Goal: Task Accomplishment & Management: Contribute content

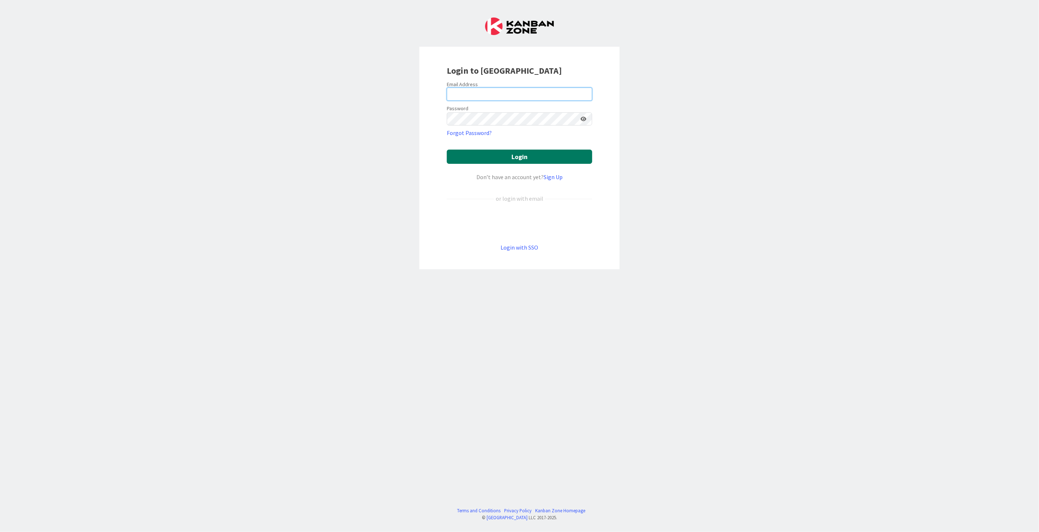
type input "[EMAIL_ADDRESS][DOMAIN_NAME]"
click at [499, 164] on button "Login" at bounding box center [519, 157] width 145 height 14
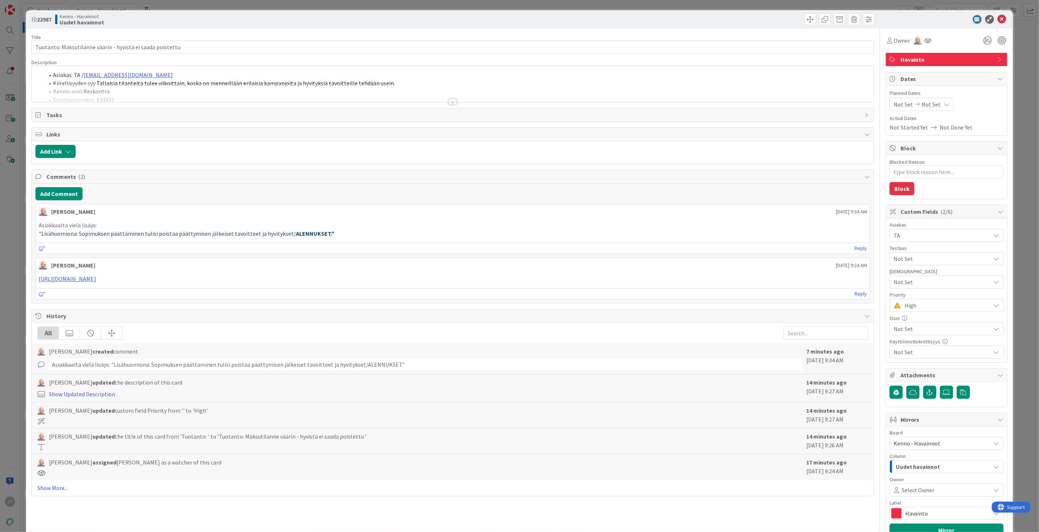
click at [448, 101] on div at bounding box center [452, 102] width 8 height 6
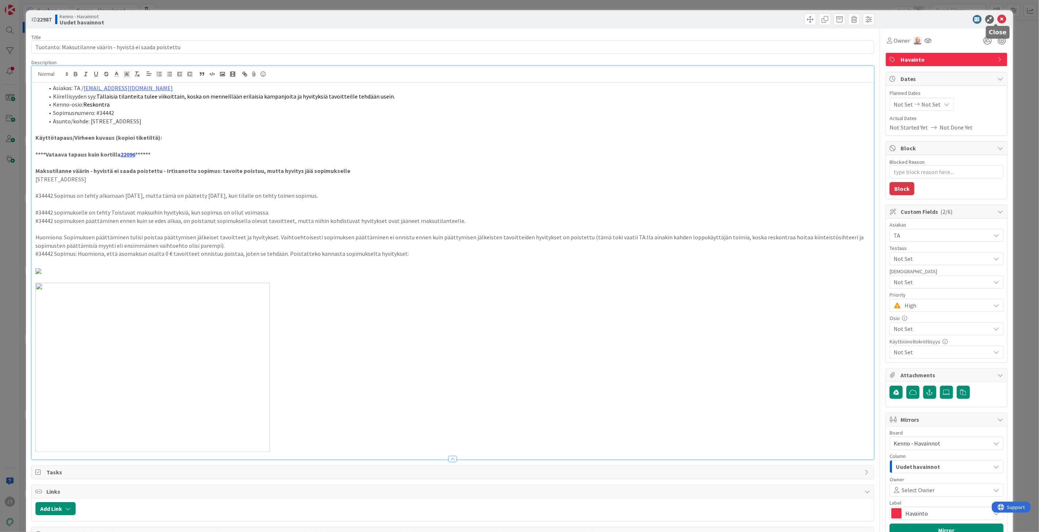
click at [997, 19] on icon at bounding box center [1001, 19] width 9 height 9
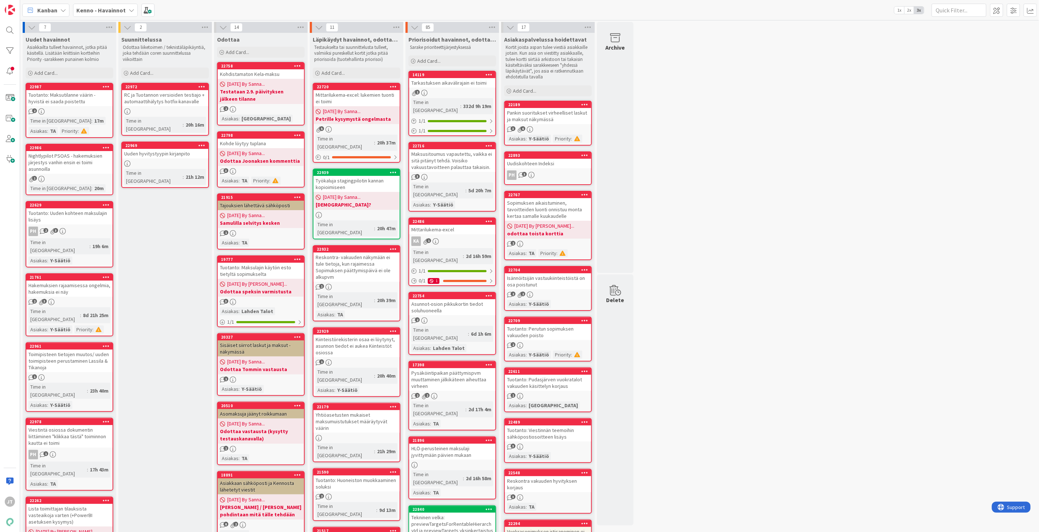
click at [107, 11] on b "Kenno - Havainnot" at bounding box center [100, 10] width 49 height 7
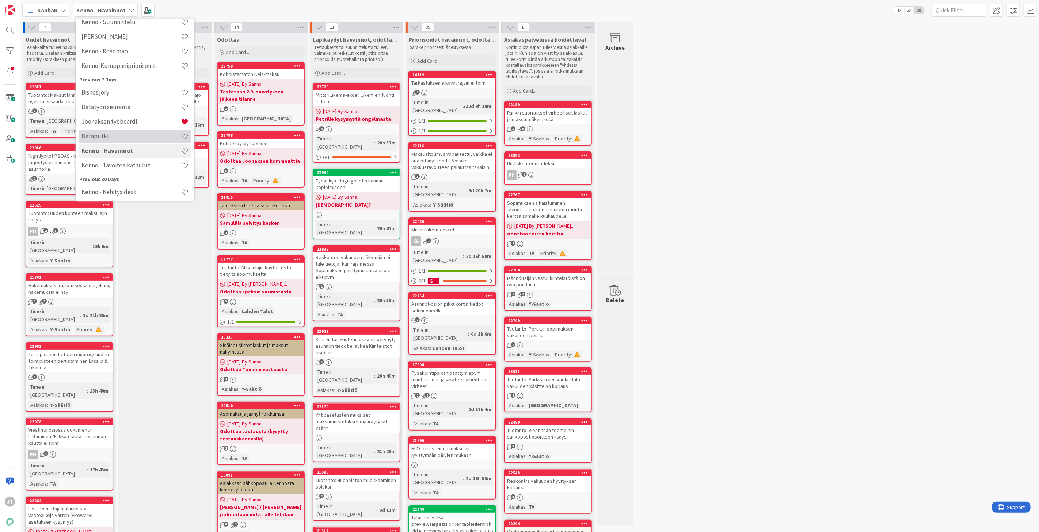
scroll to position [81, 0]
click at [127, 122] on h4 "Joonaksen työboardi" at bounding box center [130, 119] width 99 height 7
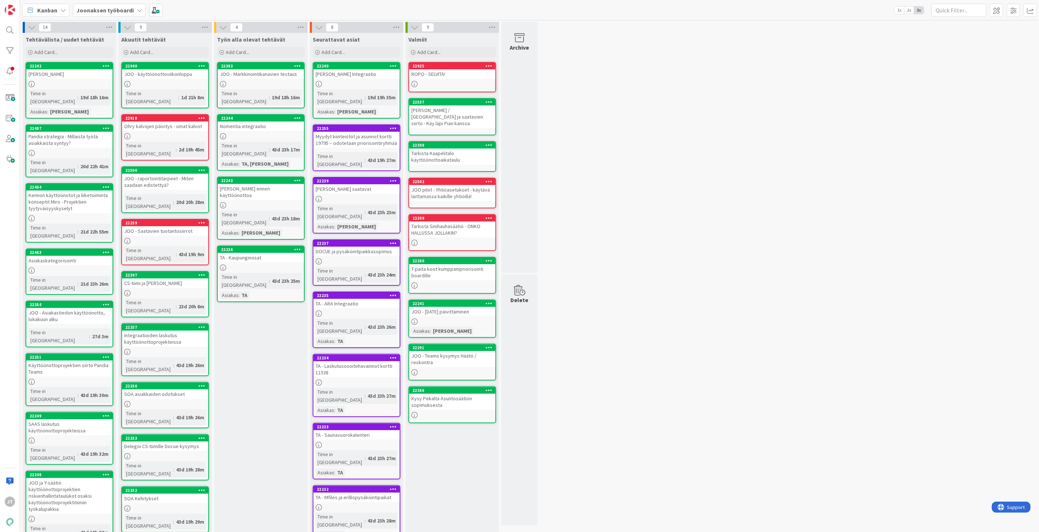
click at [177, 122] on div "Ohry kalvojen päivitys - omat kalvot" at bounding box center [165, 126] width 86 height 9
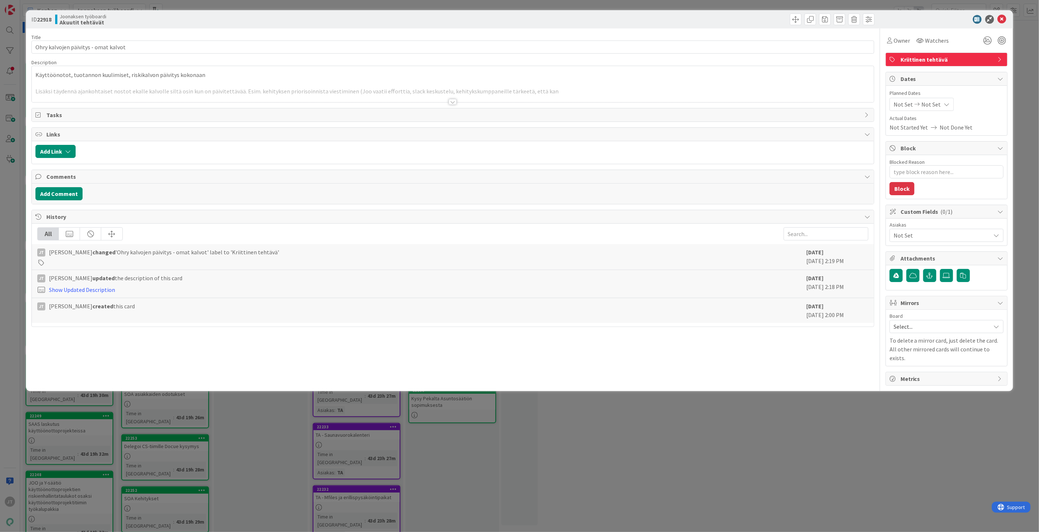
click at [1001, 16] on icon at bounding box center [1001, 19] width 9 height 9
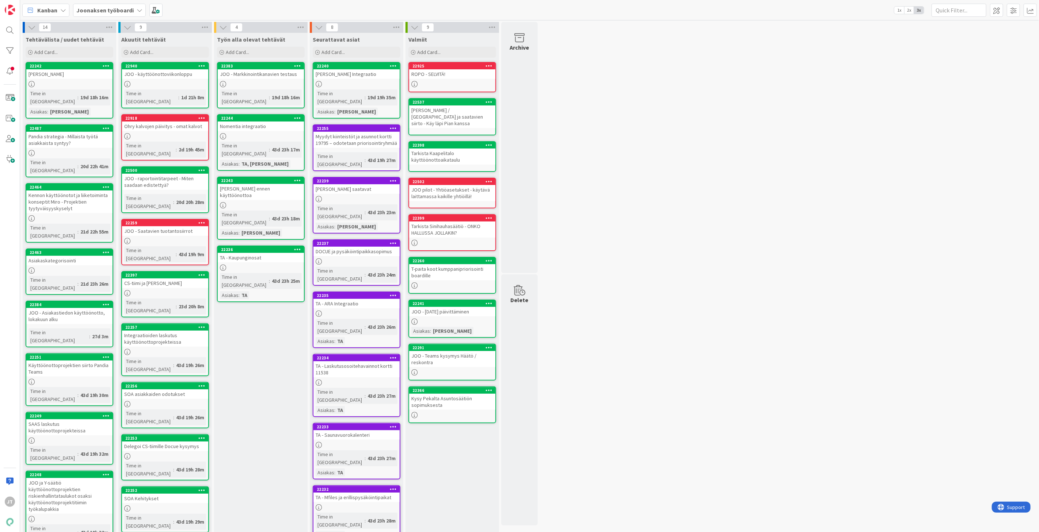
click at [182, 174] on div "JOO - raportointitarpeet - Miten saadaan edistettyä?" at bounding box center [165, 182] width 86 height 16
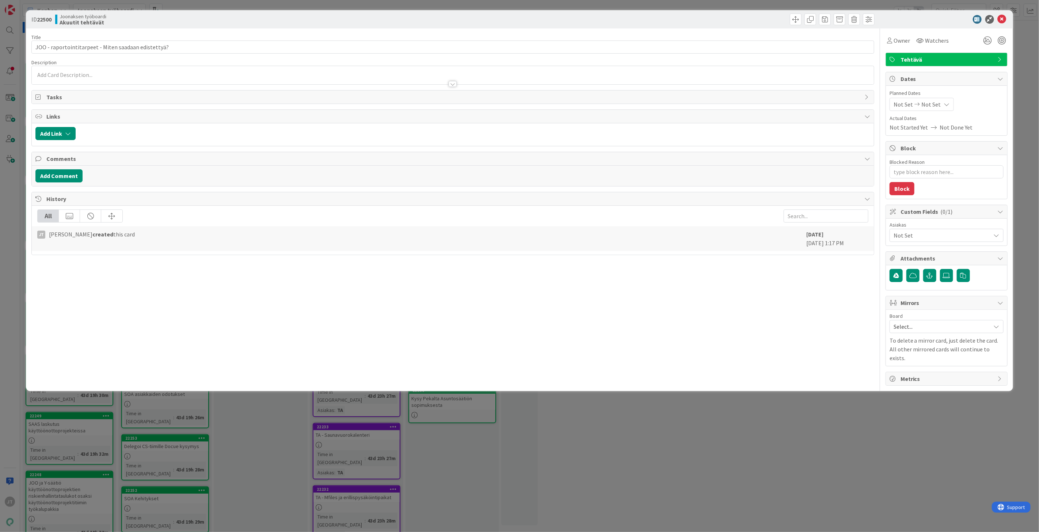
click at [455, 83] on div at bounding box center [452, 84] width 8 height 6
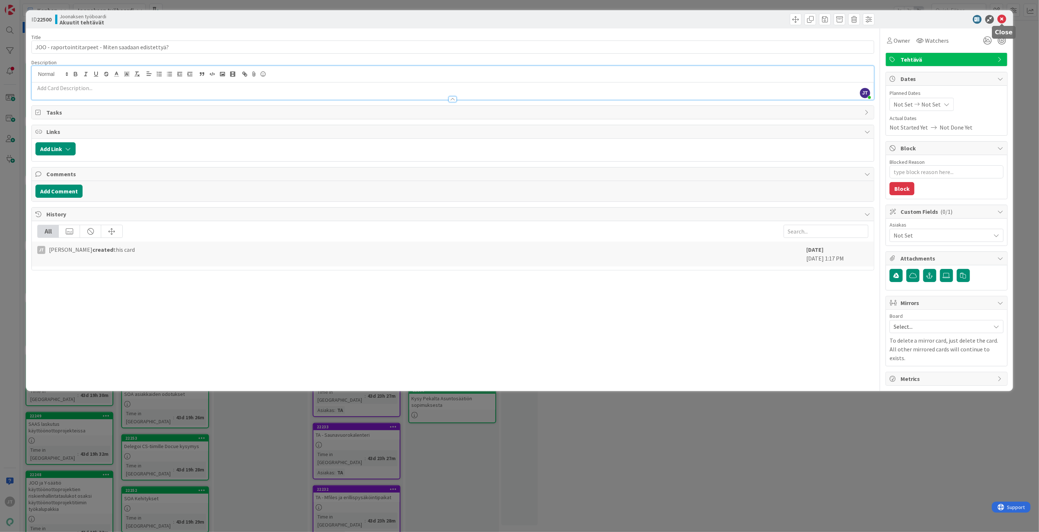
click at [1004, 16] on icon at bounding box center [1001, 19] width 9 height 9
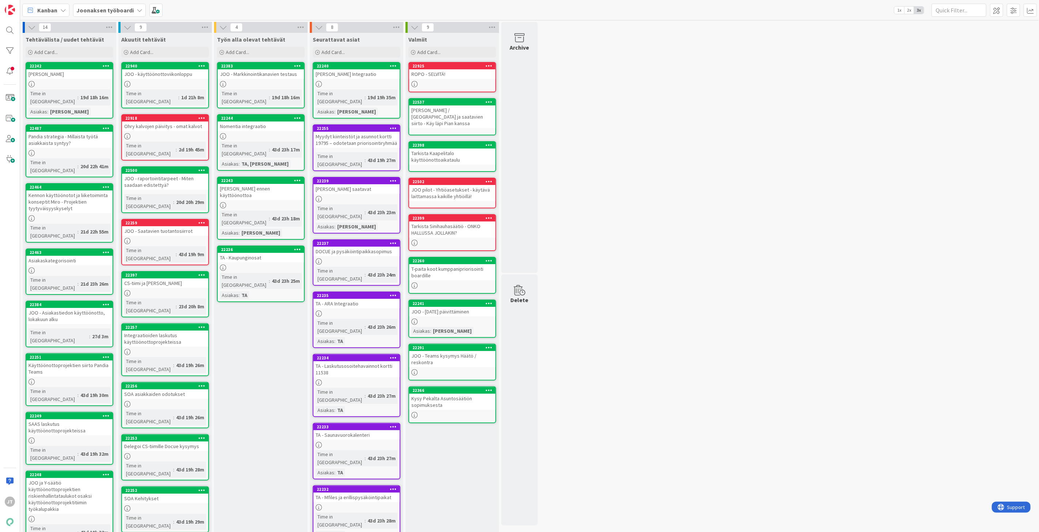
click at [156, 226] on div "JOO - Saatavien tuotantosiirrot" at bounding box center [165, 230] width 86 height 9
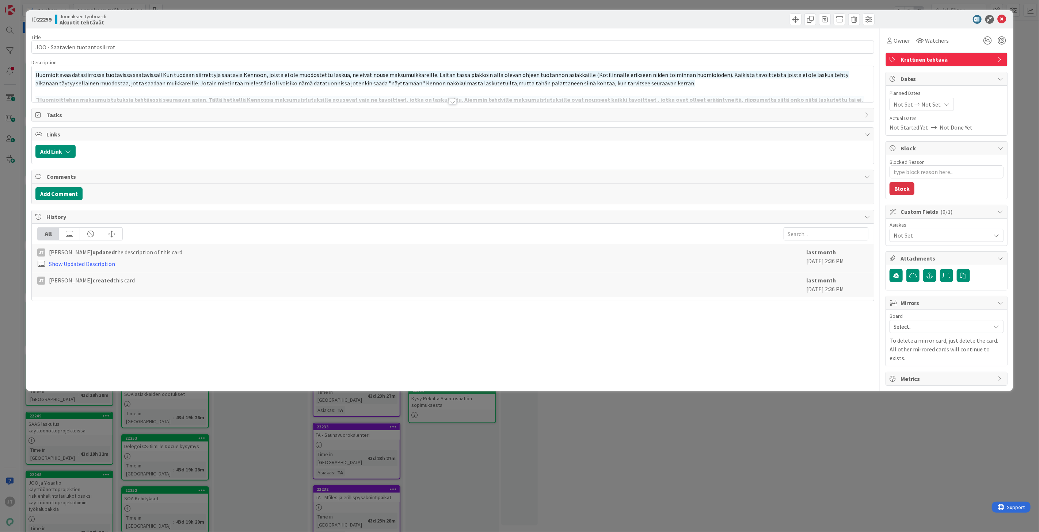
click at [452, 103] on div at bounding box center [452, 102] width 8 height 6
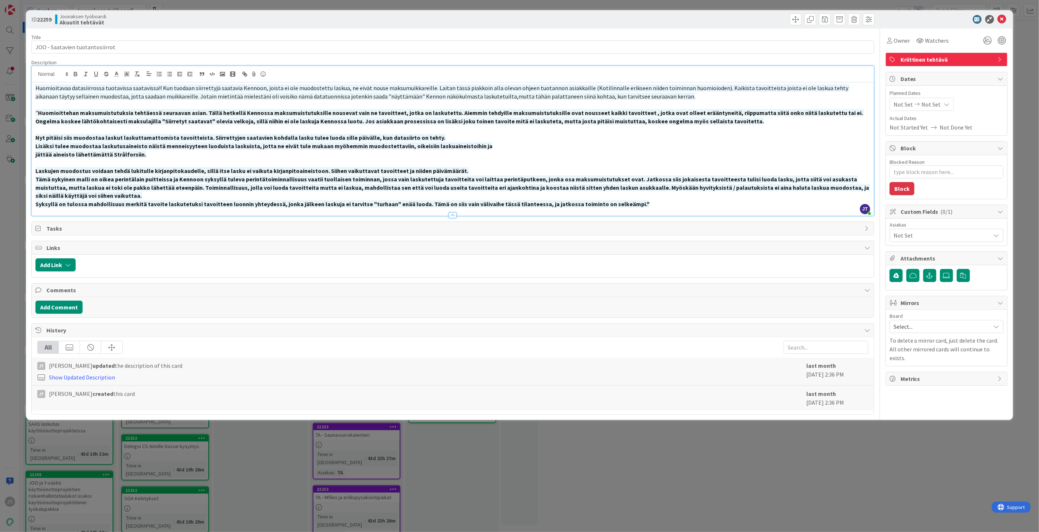
click at [1005, 18] on icon at bounding box center [1001, 19] width 9 height 9
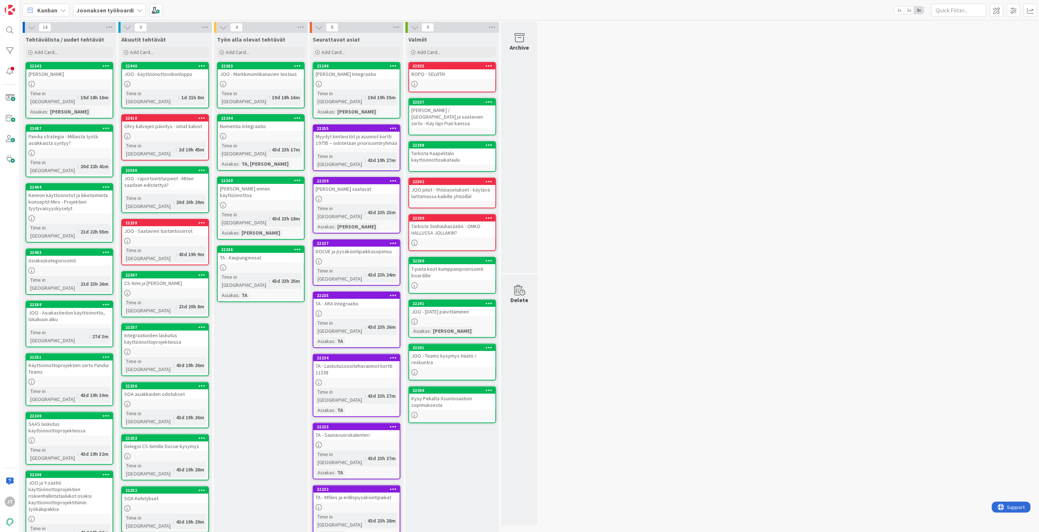
click at [161, 279] on div "CS-tiimi ja Timo - Kirjanpito" at bounding box center [165, 283] width 86 height 9
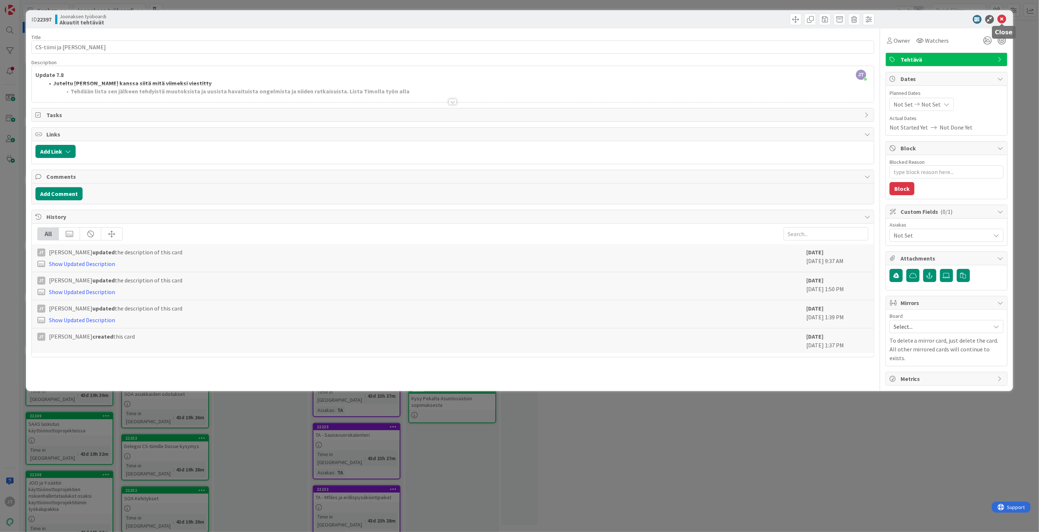
click at [1003, 19] on icon at bounding box center [1001, 19] width 9 height 9
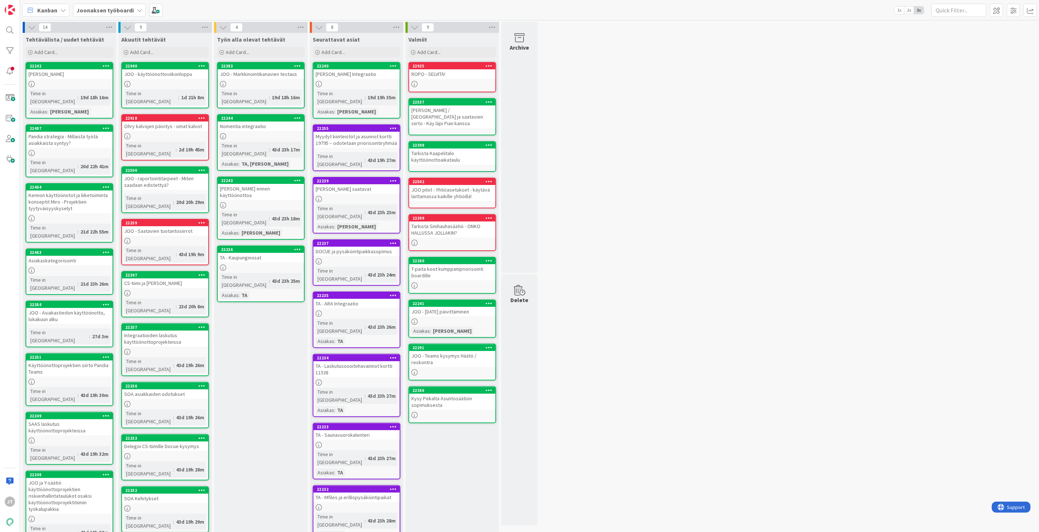
click at [264, 76] on div "JOO - Markkinointikanavien testaus" at bounding box center [261, 73] width 86 height 9
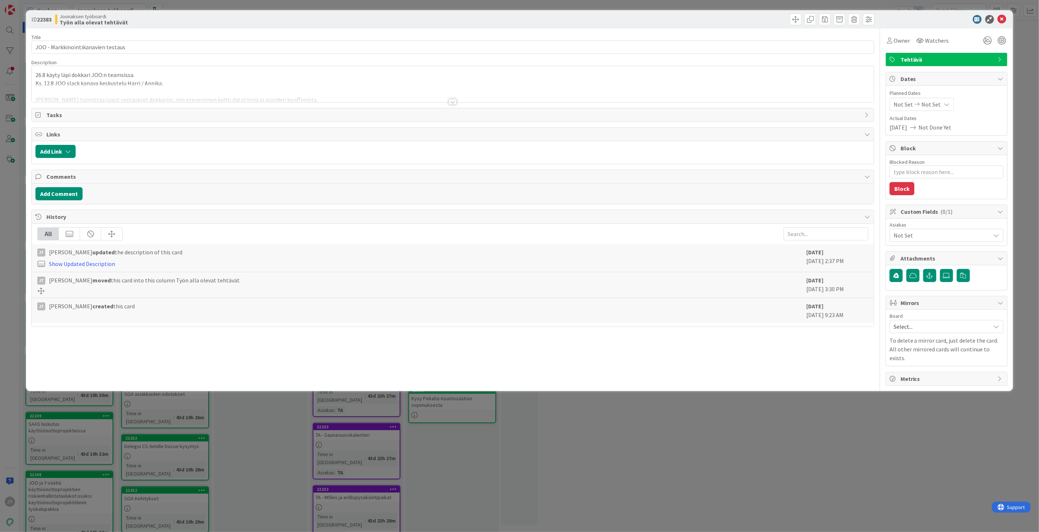
click at [451, 101] on div at bounding box center [452, 102] width 8 height 6
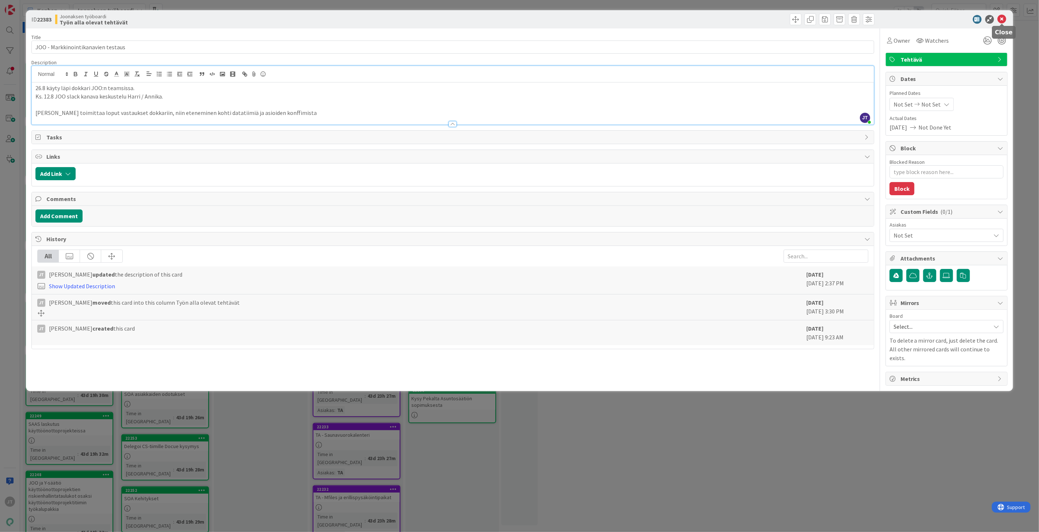
click at [1000, 19] on icon at bounding box center [1001, 19] width 9 height 9
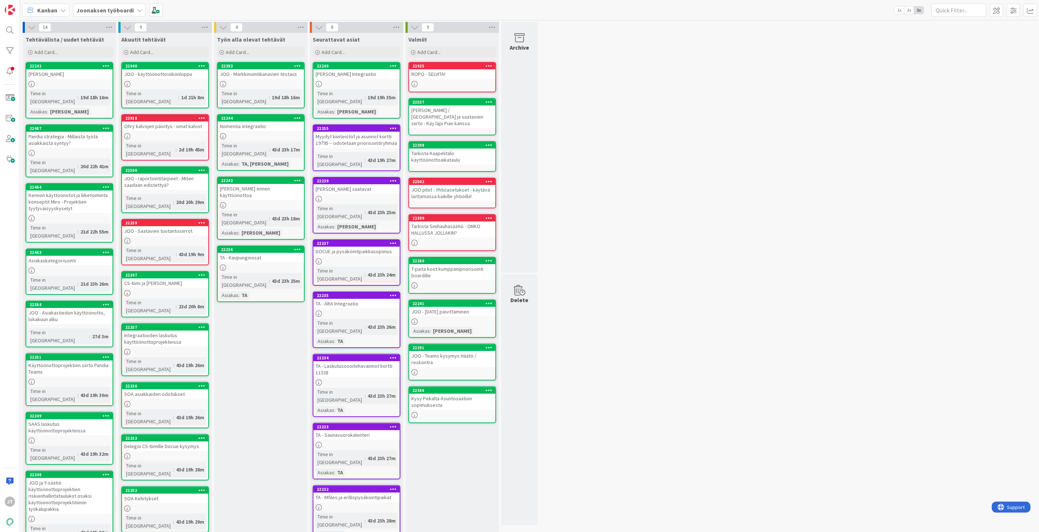
click at [268, 122] on div "Nomentia integraatio" at bounding box center [261, 126] width 86 height 9
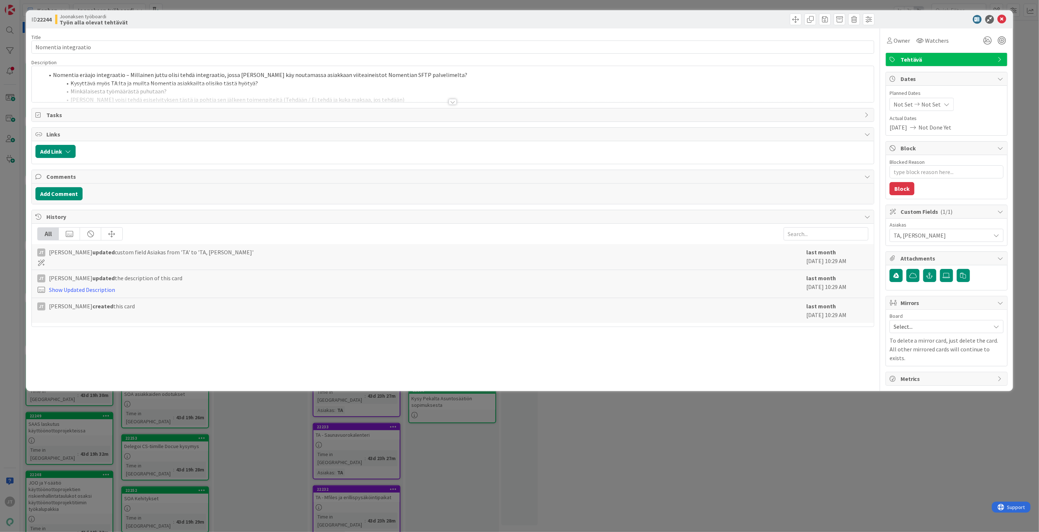
click at [455, 101] on div at bounding box center [452, 102] width 8 height 6
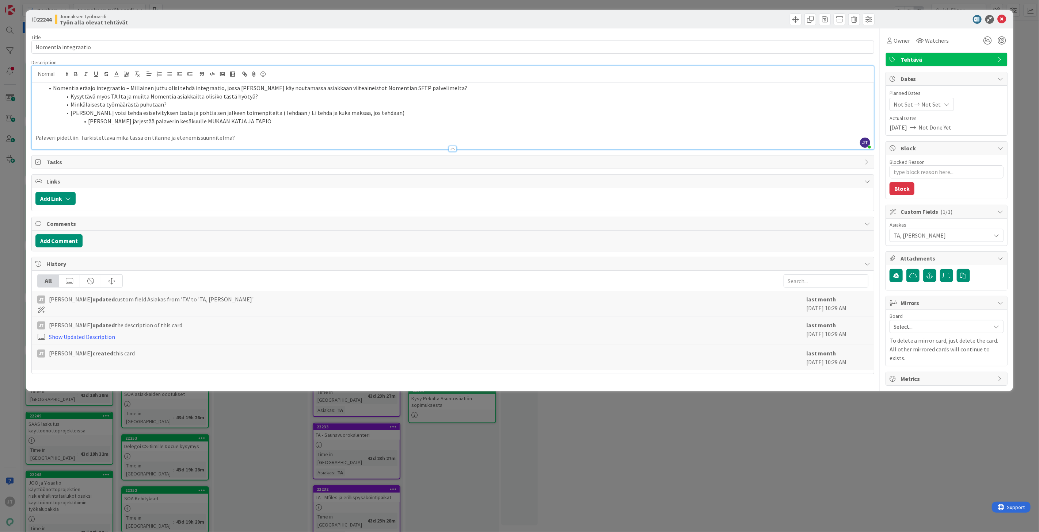
click at [1004, 19] on icon at bounding box center [1001, 19] width 9 height 9
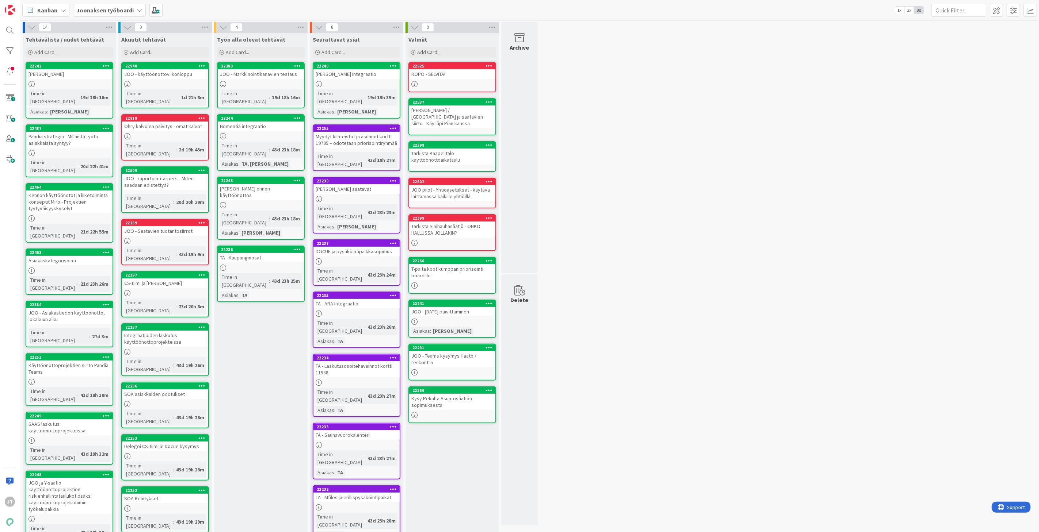
click at [274, 184] on div "JOO - Vesilaskutus ennen käyttöönottoa" at bounding box center [261, 192] width 86 height 16
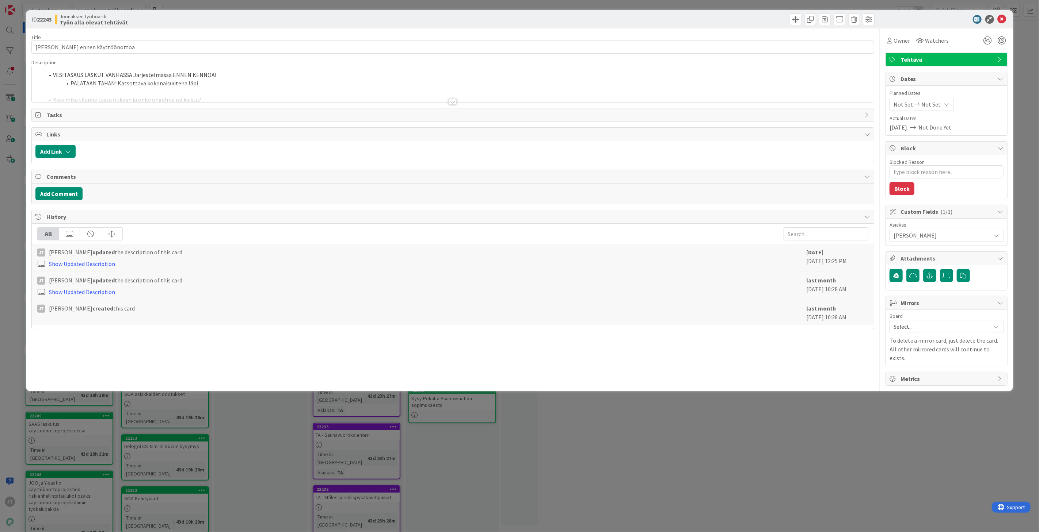
click at [455, 103] on div at bounding box center [452, 102] width 8 height 6
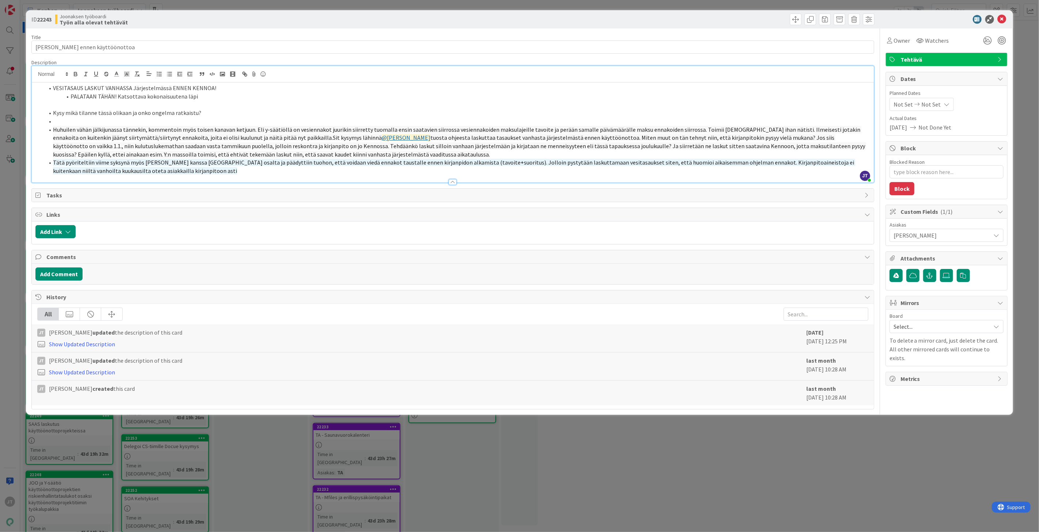
click at [1003, 16] on icon at bounding box center [1001, 19] width 9 height 9
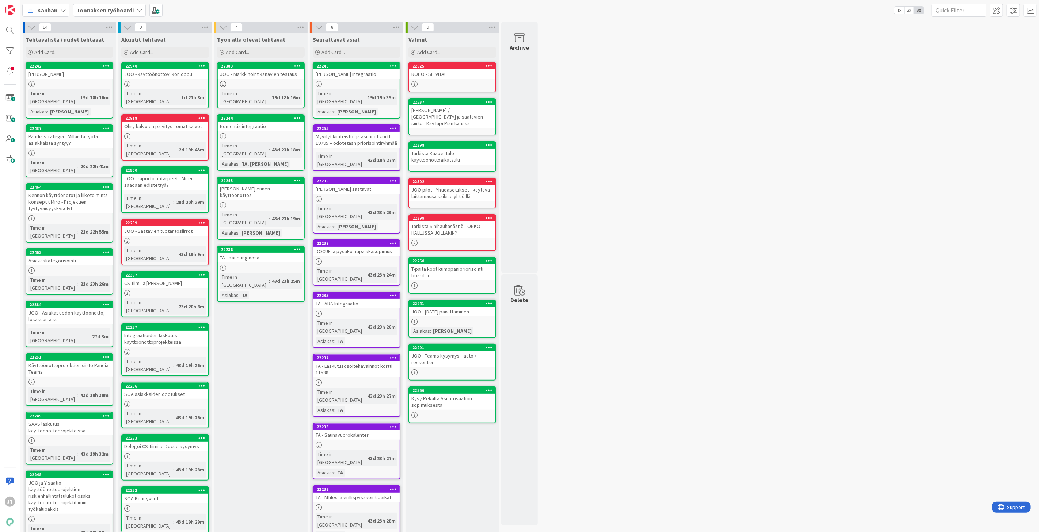
click at [172, 122] on div "Ohry kalvojen päivitys - omat kalvot" at bounding box center [165, 126] width 86 height 9
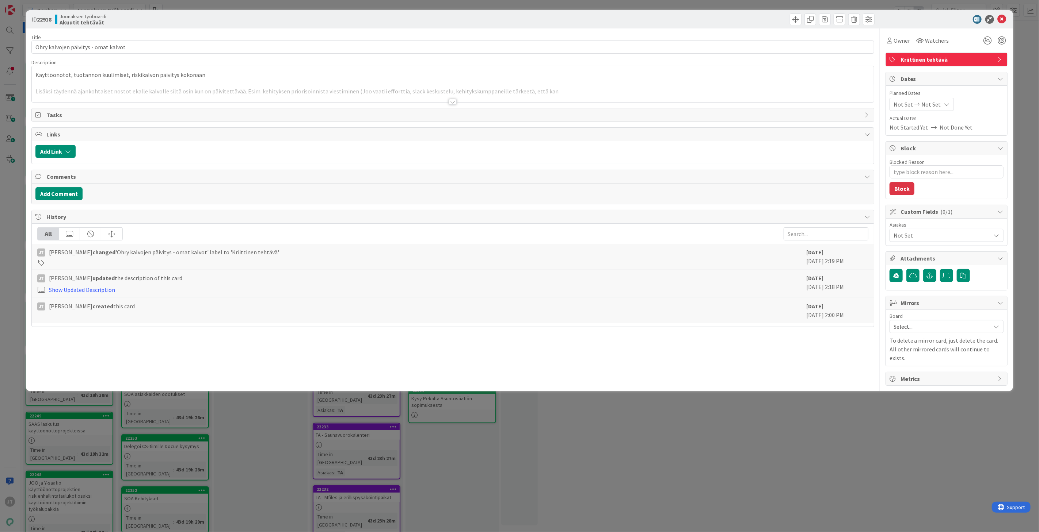
click at [455, 101] on div at bounding box center [452, 102] width 8 height 6
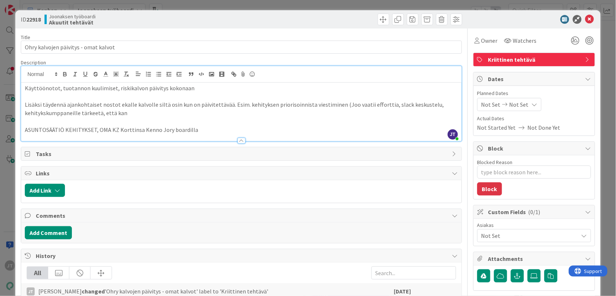
type textarea "x"
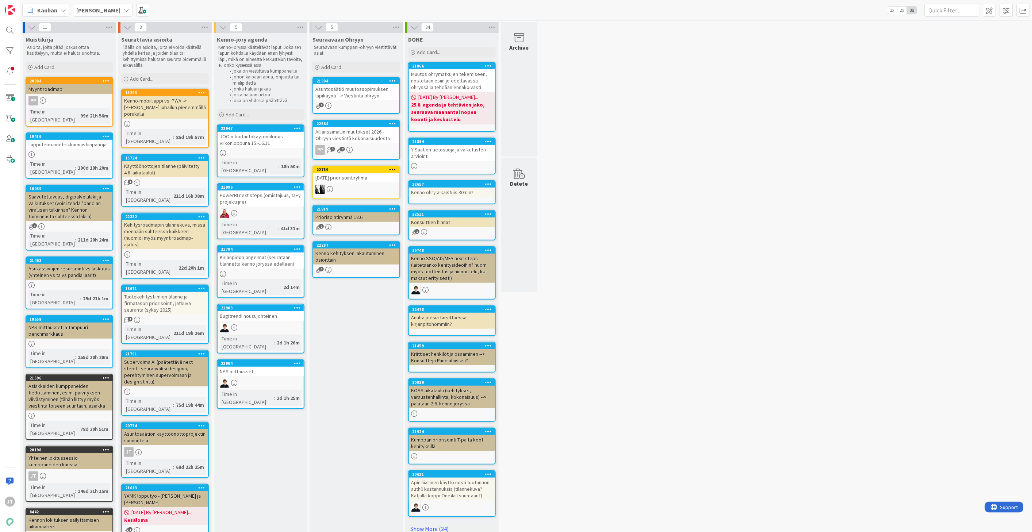
click at [98, 7] on b "[PERSON_NAME]" at bounding box center [98, 10] width 44 height 7
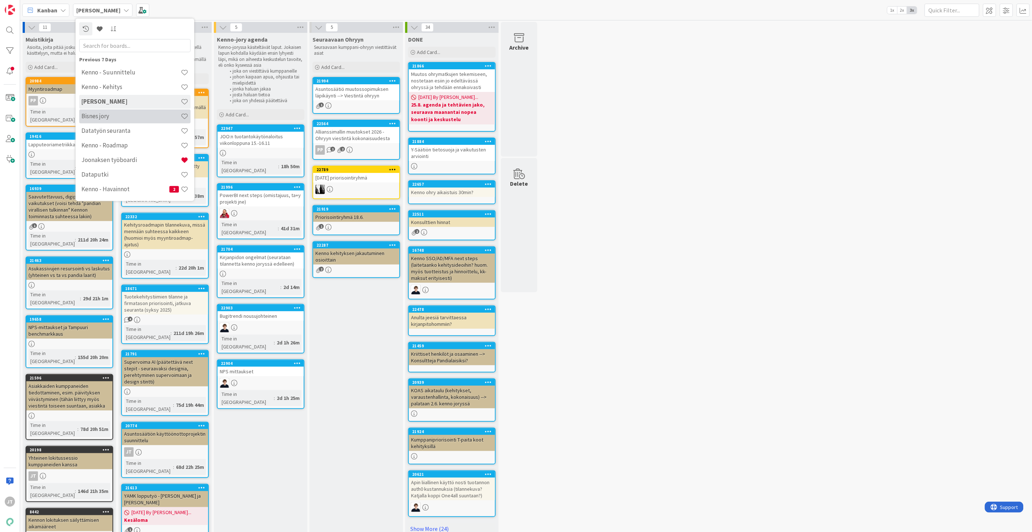
click at [116, 117] on h4 "Bisnes jory" at bounding box center [130, 115] width 99 height 7
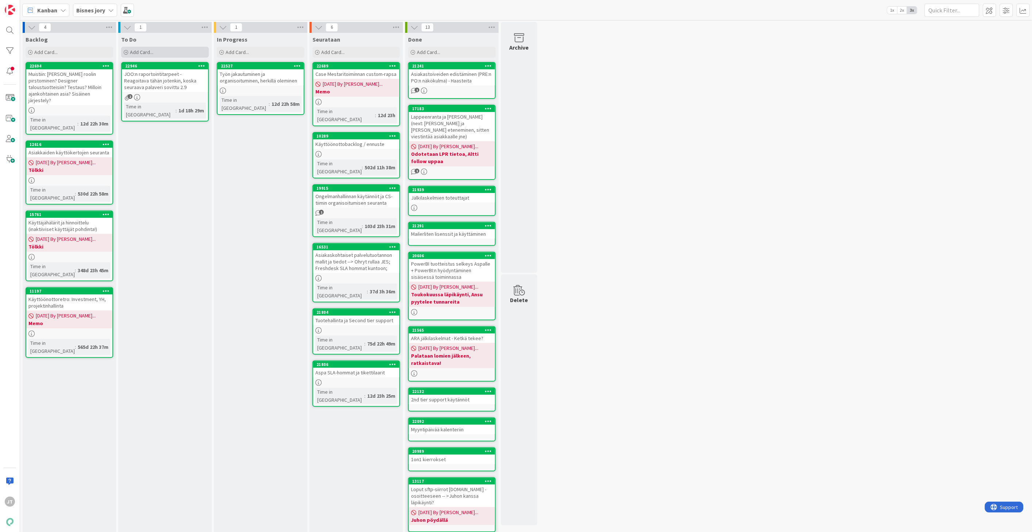
click at [143, 53] on span "Add Card..." at bounding box center [141, 52] width 23 height 7
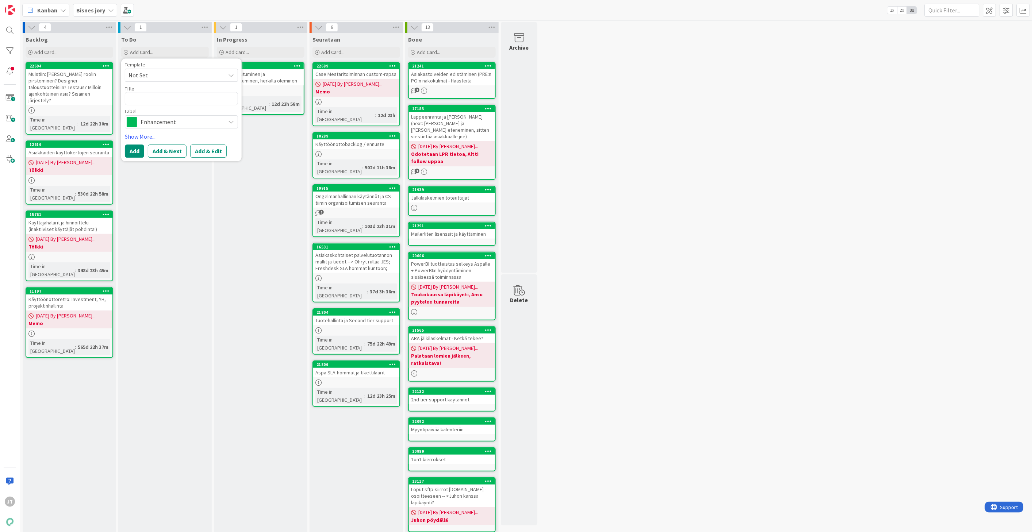
type textarea "x"
type textarea "K"
type textarea "x"
type textarea "Ke"
type textarea "x"
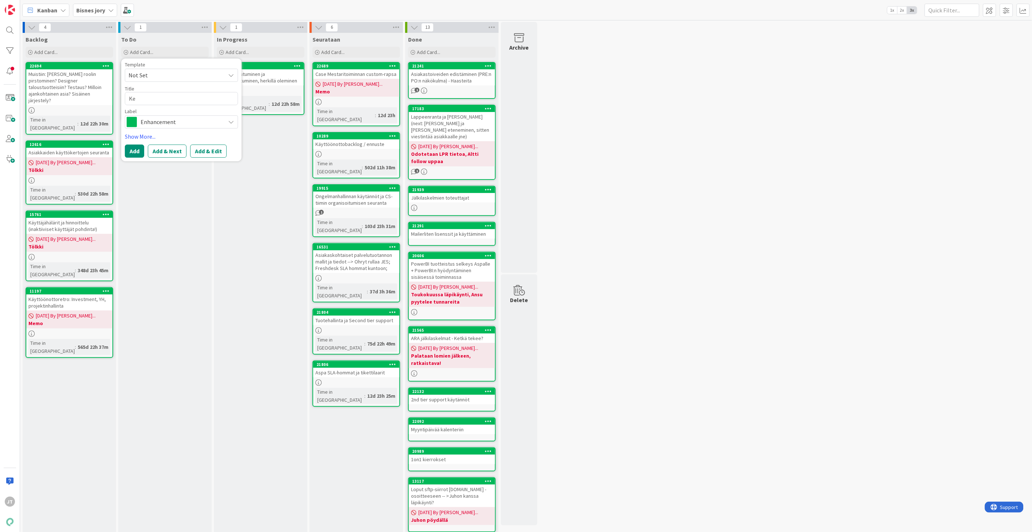
type textarea "[PERSON_NAME]"
type textarea "x"
type textarea "Kenn"
type textarea "x"
type textarea "Kenno"
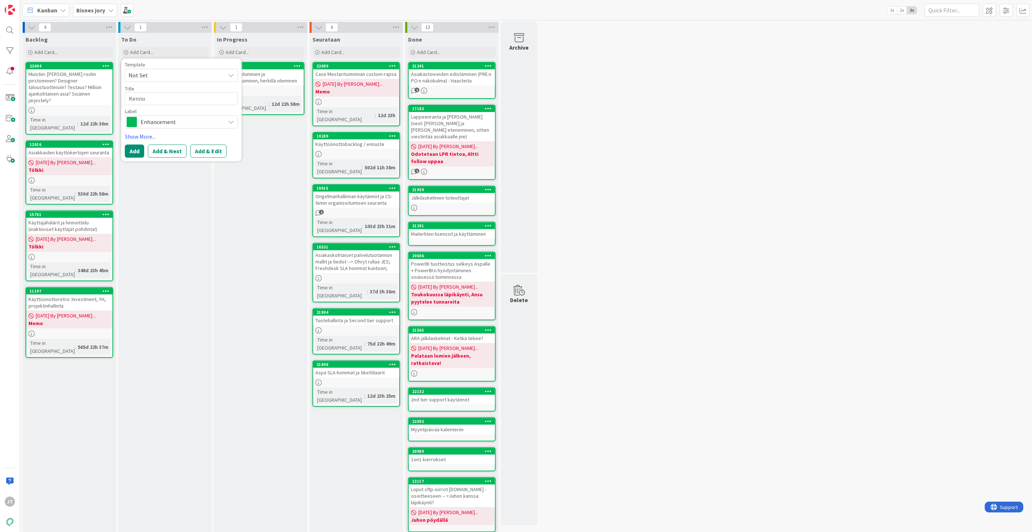
type textarea "x"
type textarea "Kenno"
type textarea "x"
type textarea "Kenno t"
type textarea "x"
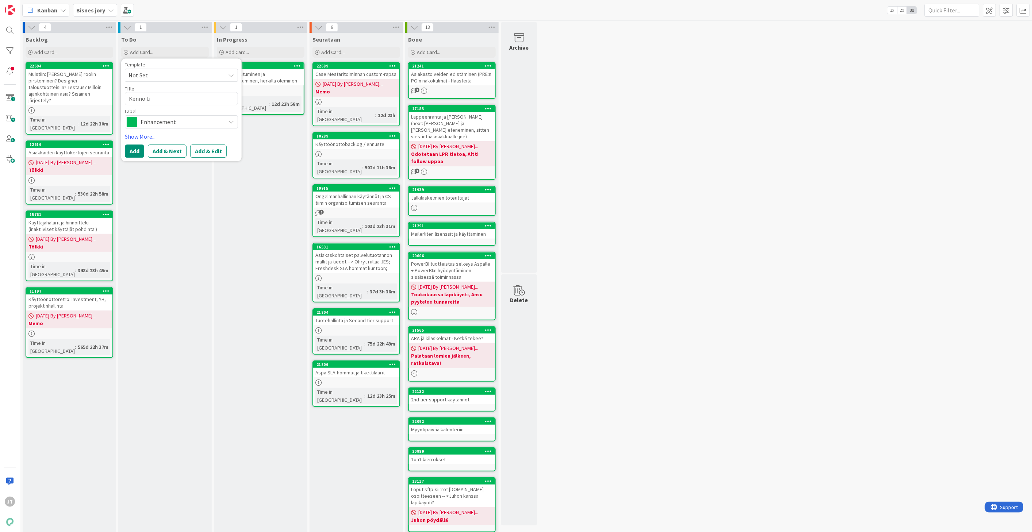
type textarea "Kenno tik"
type textarea "x"
type textarea "Kenno tike"
type textarea "x"
type textarea "Kenno tiket"
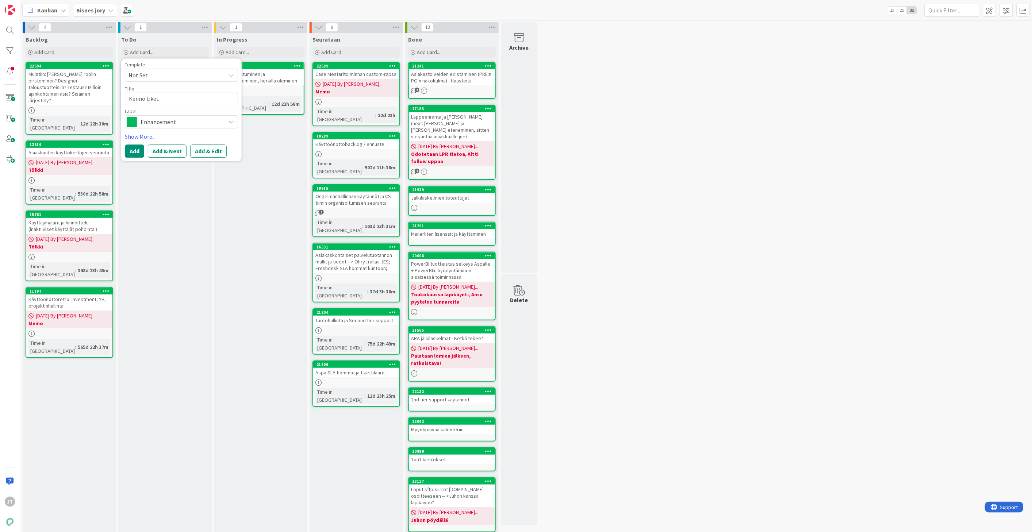
type textarea "x"
type textarea "[PERSON_NAME]"
type textarea "x"
type textarea "Kenno tiketit"
type textarea "x"
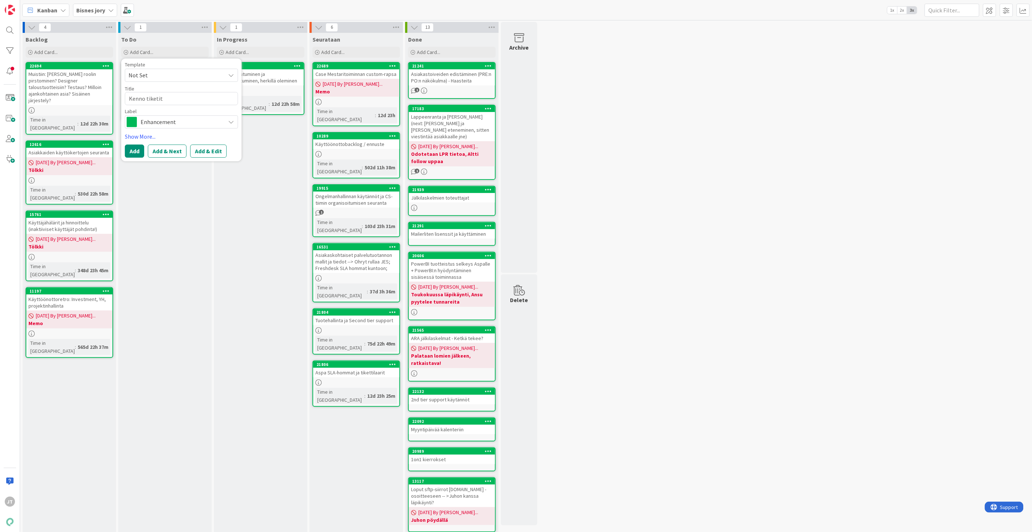
type textarea "Kenno tiketit"
type textarea "x"
type textarea "Kenno tiketit j"
type textarea "x"
type textarea "Kenno tiketit ja"
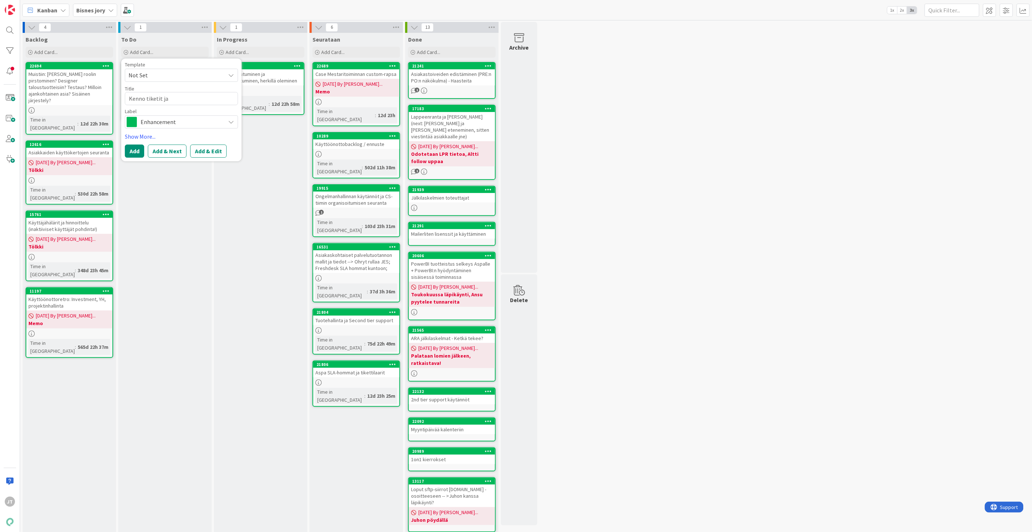
type textarea "x"
type textarea "Kenno tiketit ja"
type textarea "x"
type textarea "Kenno tiketit ja a"
type textarea "x"
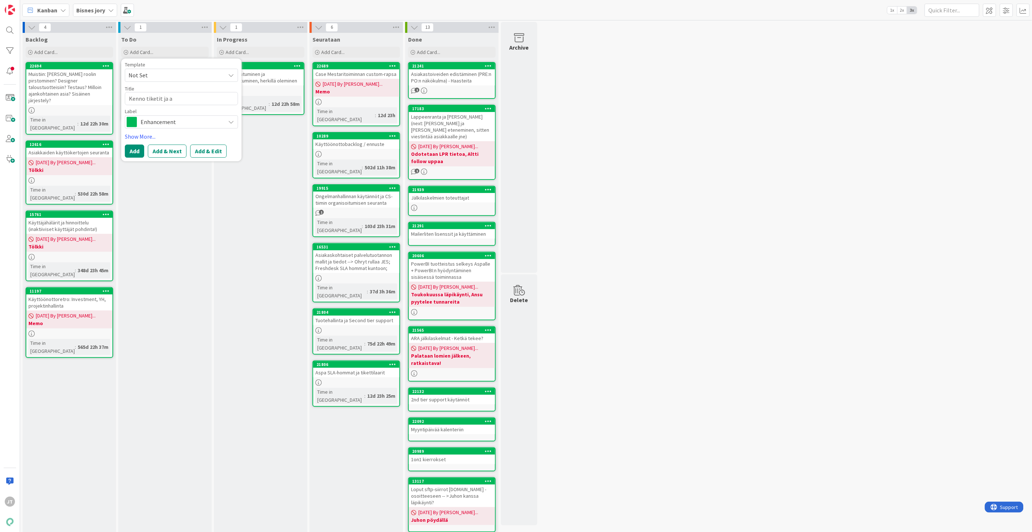
type textarea "Kenno tiketit ja ap"
type textarea "x"
type textarea "Kenno tiketit ja aps"
type textarea "x"
type textarea "Kenno tiketit ja ap"
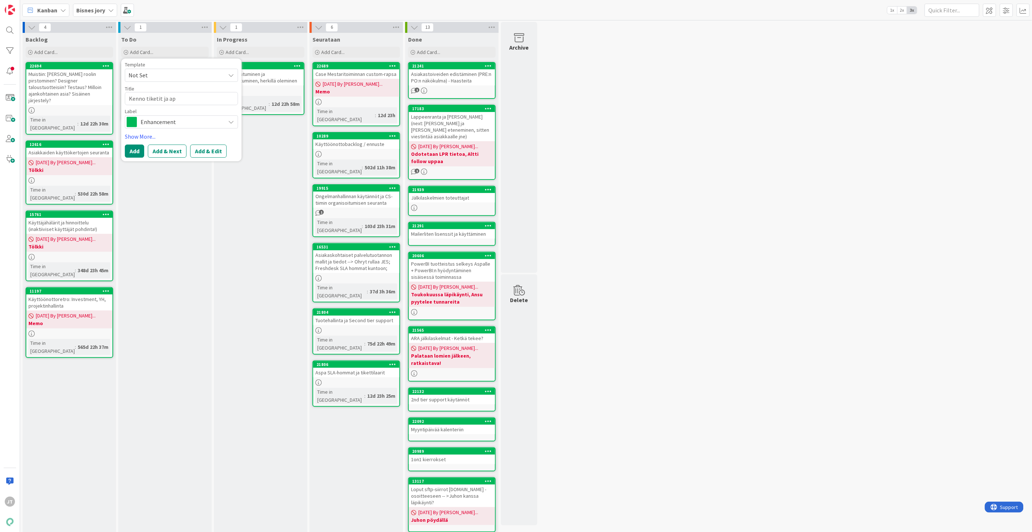
type textarea "x"
type textarea "Kenno tiketit ja a"
type textarea "x"
type textarea "Kenno tiketit ja as"
type textarea "x"
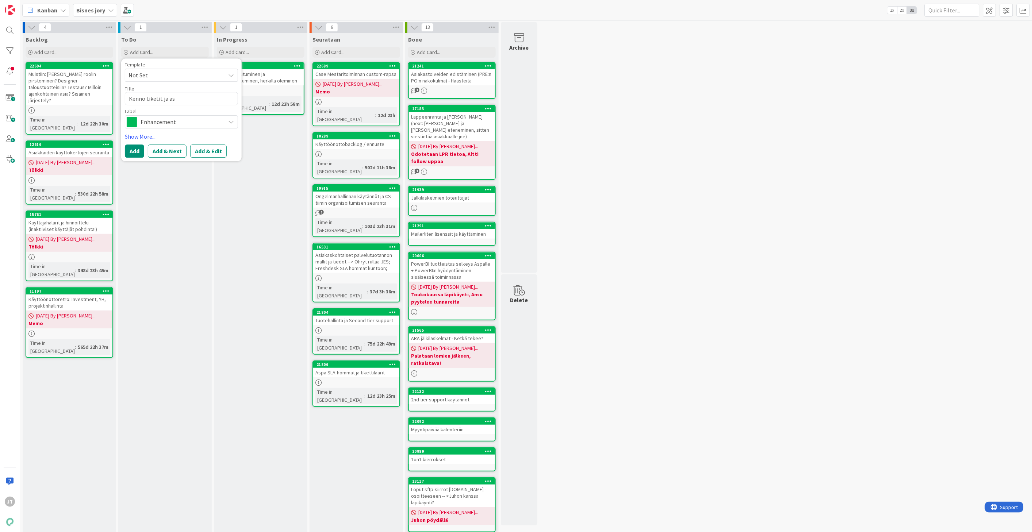
type textarea "Kenno tiketit ja asp"
type textarea "x"
type textarea "Kenno tiketit ja aspa"
click at [210, 156] on button "Add & Edit" at bounding box center [208, 151] width 37 height 13
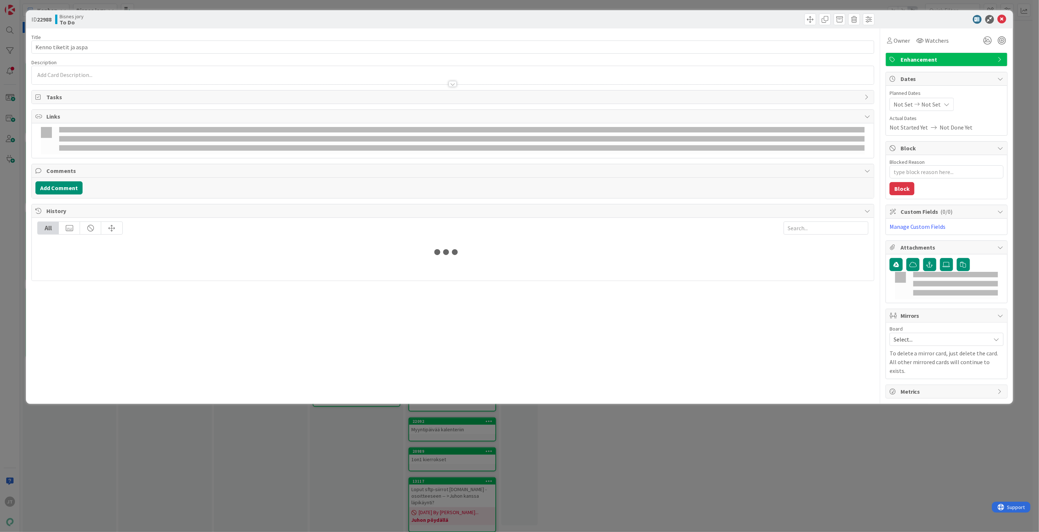
type textarea "x"
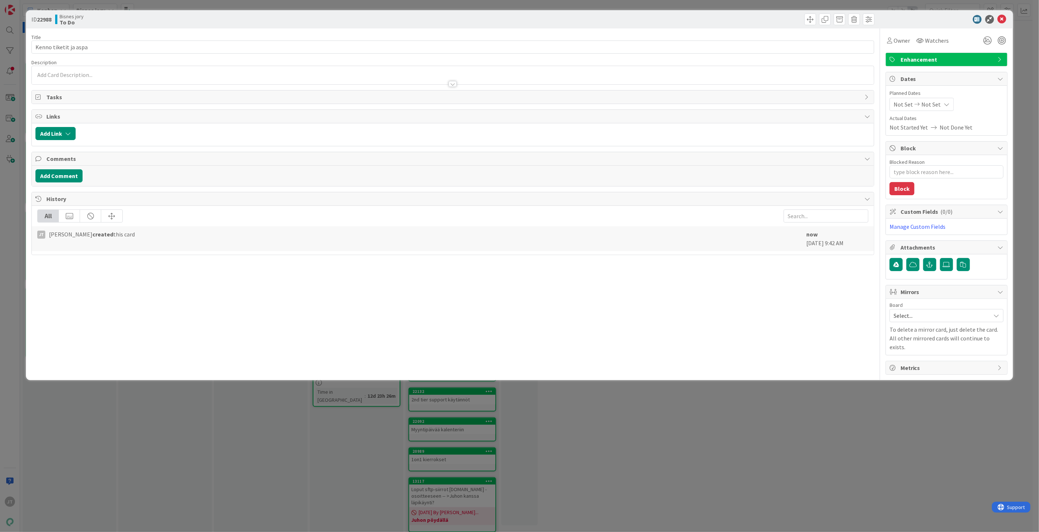
click at [117, 81] on div at bounding box center [453, 81] width 842 height 8
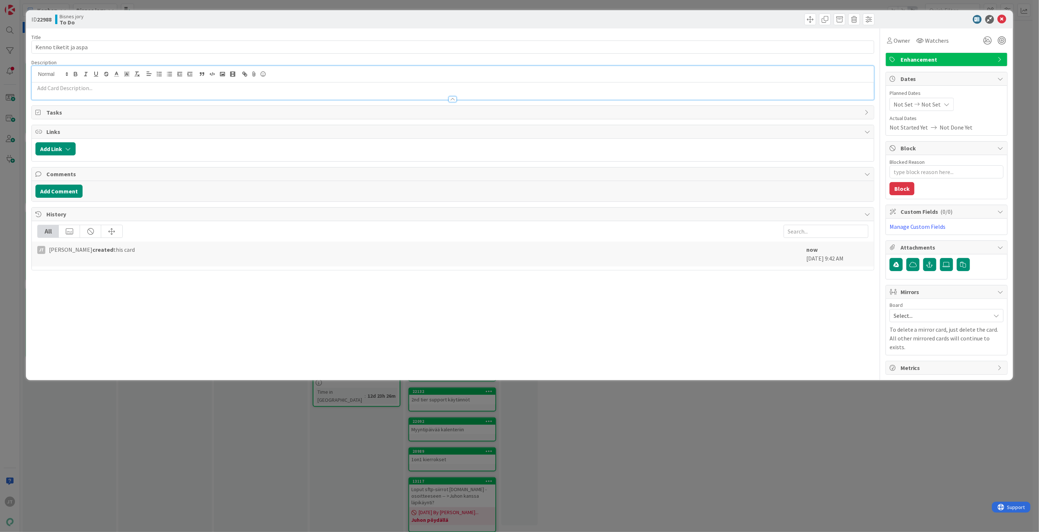
click at [117, 93] on div at bounding box center [453, 96] width 842 height 8
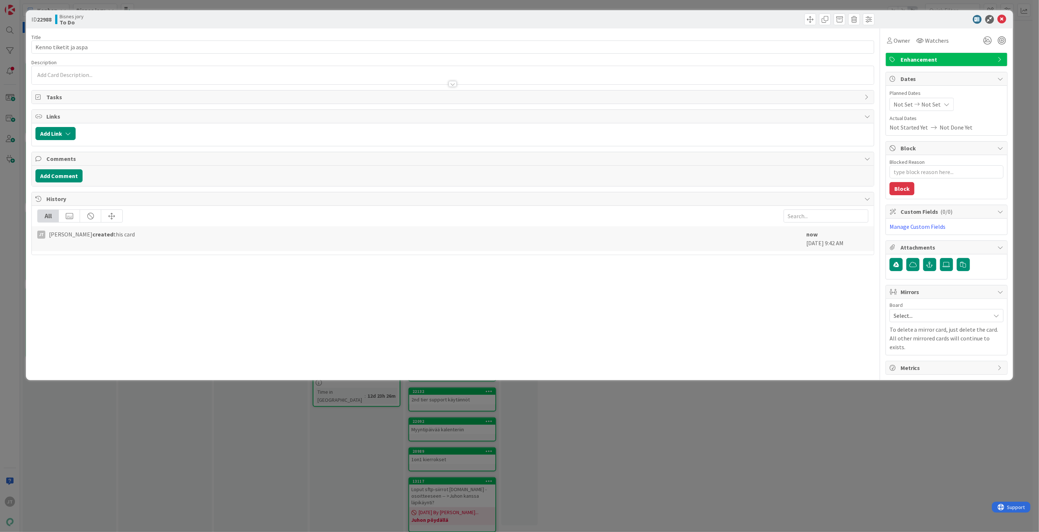
drag, startPoint x: 92, startPoint y: 85, endPoint x: 81, endPoint y: 85, distance: 10.2
click at [91, 85] on div at bounding box center [452, 81] width 842 height 8
click at [67, 83] on div at bounding box center [453, 81] width 842 height 8
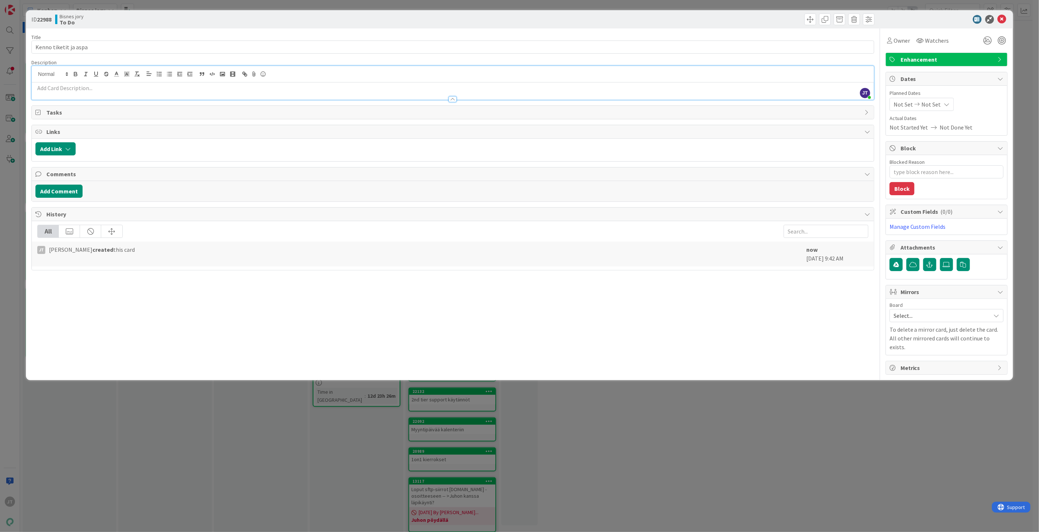
click at [61, 88] on p at bounding box center [452, 88] width 834 height 8
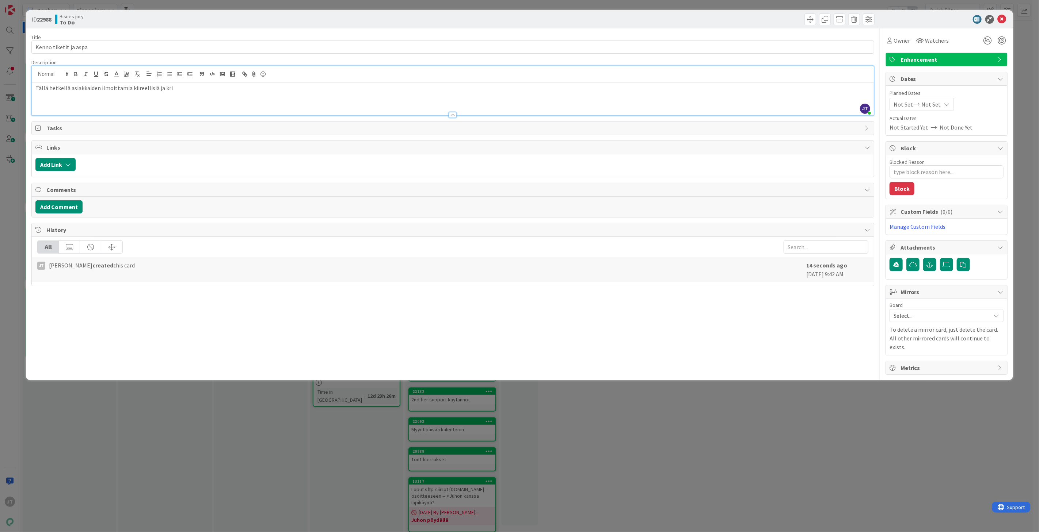
click at [130, 86] on p "Tällä hetkellä asiakkaiden ilmoittamia kiireellisiä ja kri" at bounding box center [452, 88] width 834 height 8
click at [144, 88] on p "Tällä hetkellä asiakkaiden ilmoittamia kriittisä ja kiireellisiä ja kri" at bounding box center [452, 88] width 834 height 8
click at [232, 92] on div "Tällä hetkellä asiakkaiden ilmoittamia kriittisiä ja kiireellisiä ja kri" at bounding box center [453, 99] width 842 height 33
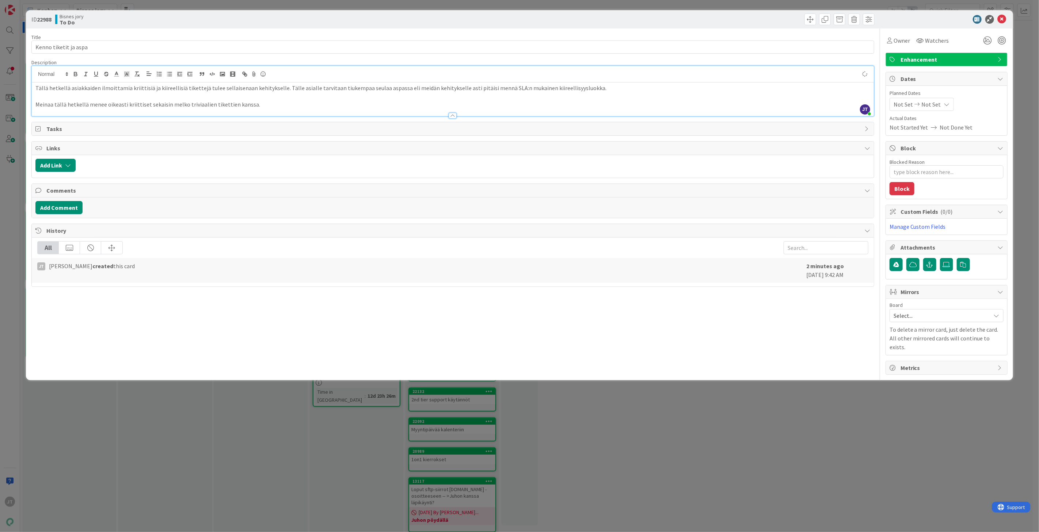
type textarea "x"
click at [1002, 19] on icon at bounding box center [1001, 19] width 9 height 9
